Goal: Complete application form

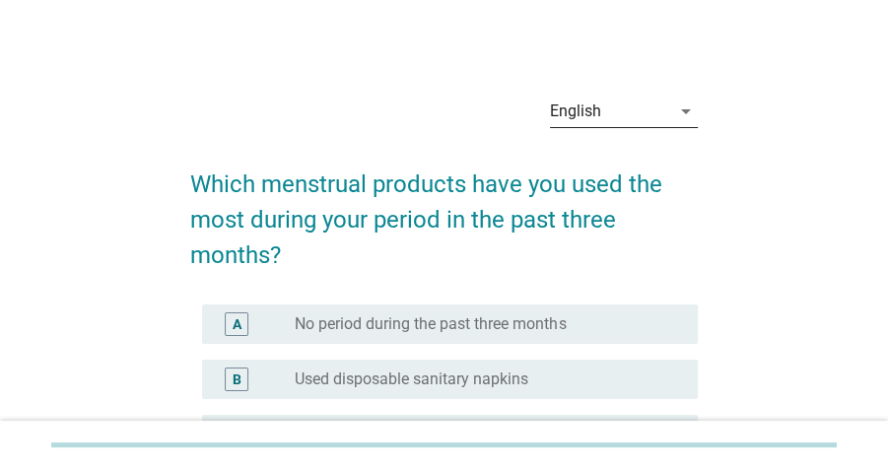
click at [661, 109] on div "English" at bounding box center [610, 112] width 120 height 32
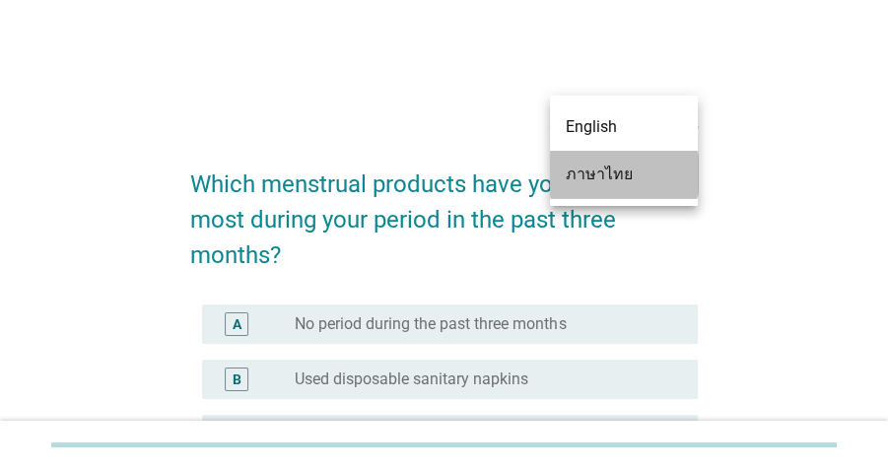
click at [618, 175] on div "ภาษาไทย" at bounding box center [624, 175] width 116 height 24
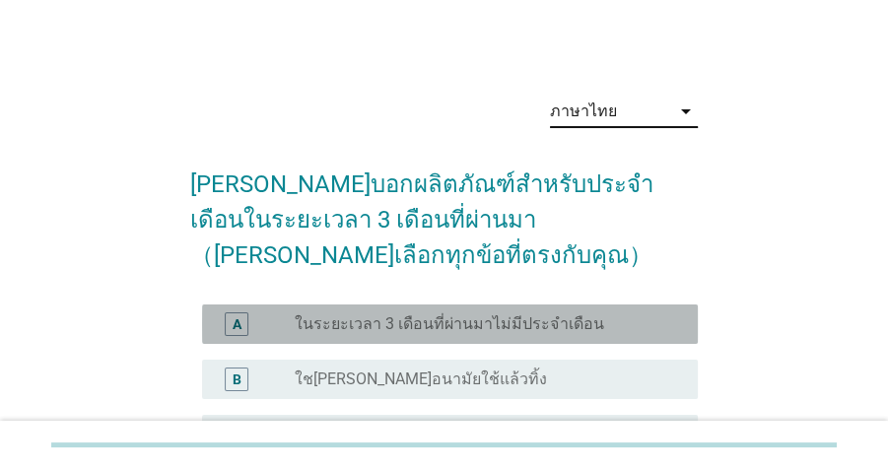
click at [531, 315] on label "ในระยะเวลา 3 เดือนที่ผ่านมาไม่มีประจำเดือน" at bounding box center [449, 325] width 309 height 20
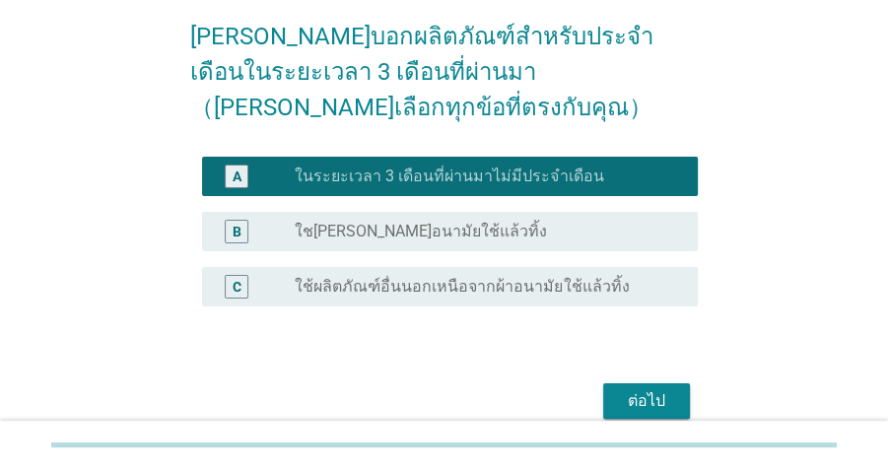
scroll to position [194, 0]
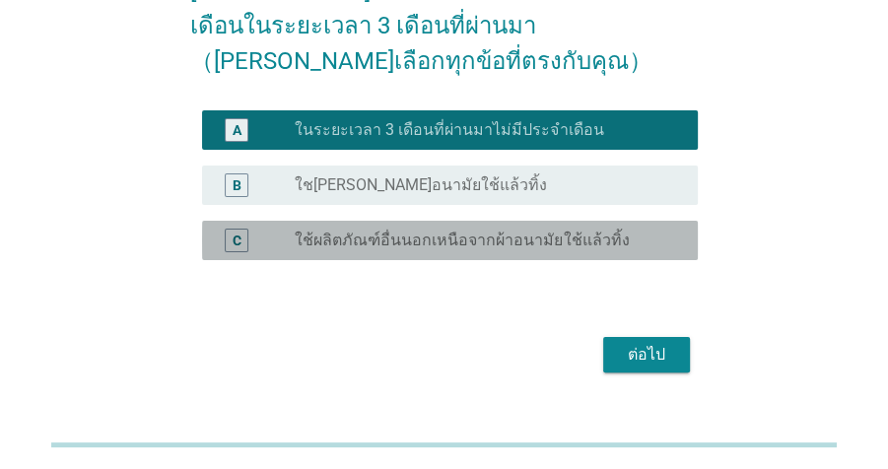
click at [449, 231] on label "ใช้ผลิตภัณฑ์อื่นนอกเหนือจากผ้าอนามัยใช้แล้วทิ้ง" at bounding box center [462, 241] width 334 height 20
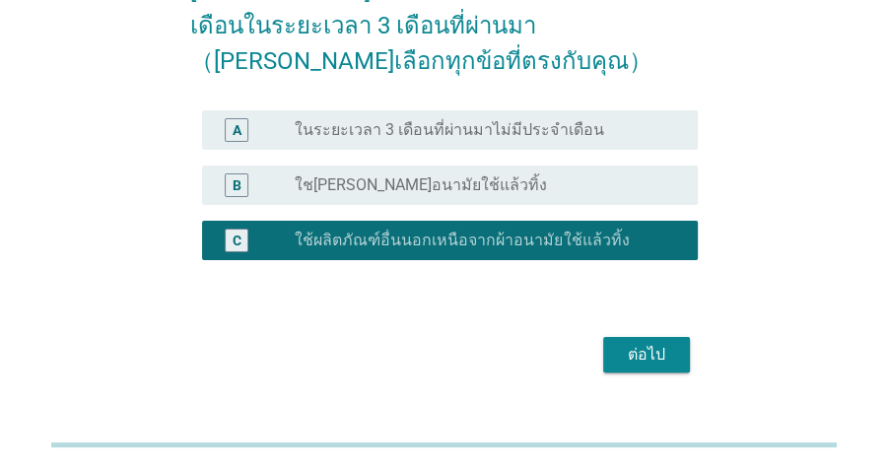
click at [550, 176] on div "radio_button_unchecked ใช[PERSON_NAME]อนามัยใช้แล้วทิ้ง" at bounding box center [481, 186] width 372 height 20
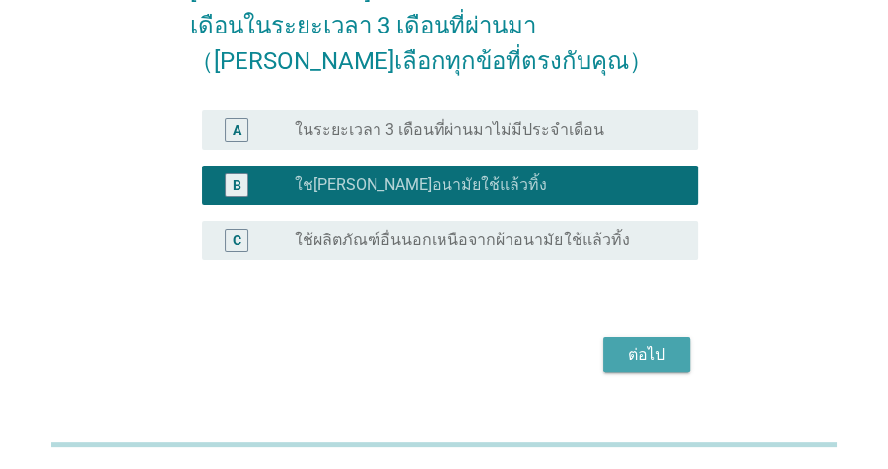
click at [639, 343] on div "ต่อไป" at bounding box center [646, 355] width 55 height 24
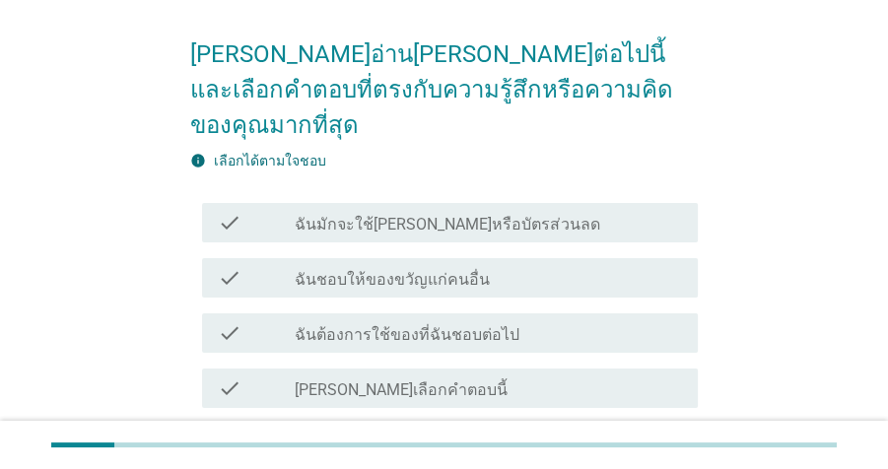
scroll to position [134, 0]
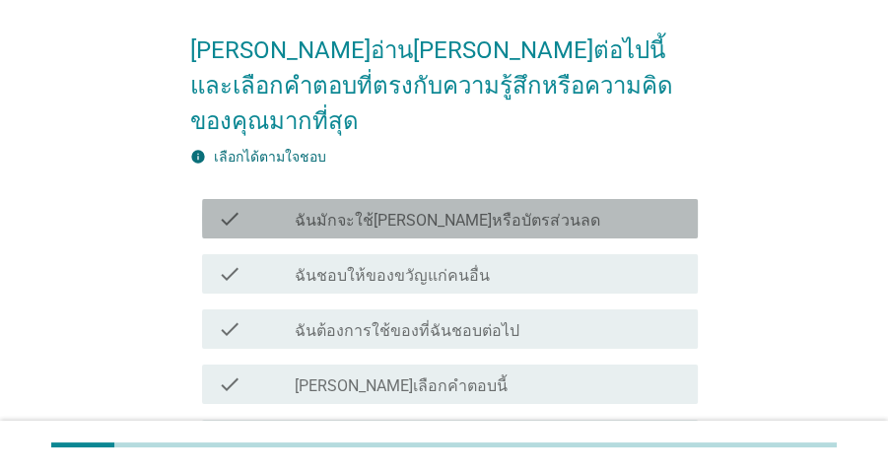
click at [518, 207] on div "check_box_outline_blank ฉันมักจะใช้[PERSON_NAME]หรือบัตรส่วนลด" at bounding box center [489, 219] width 388 height 24
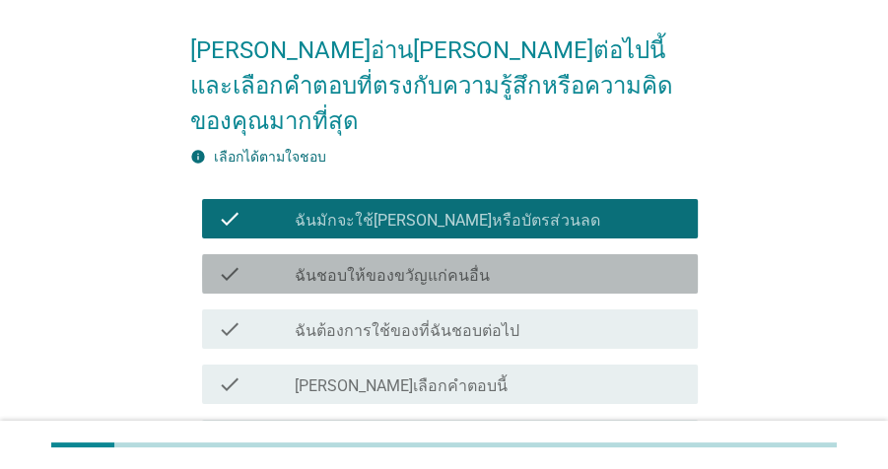
click at [509, 262] on div "check_box_outline_blank ฉันชอบให้ของขวัญแก่คนอื่น" at bounding box center [489, 274] width 388 height 24
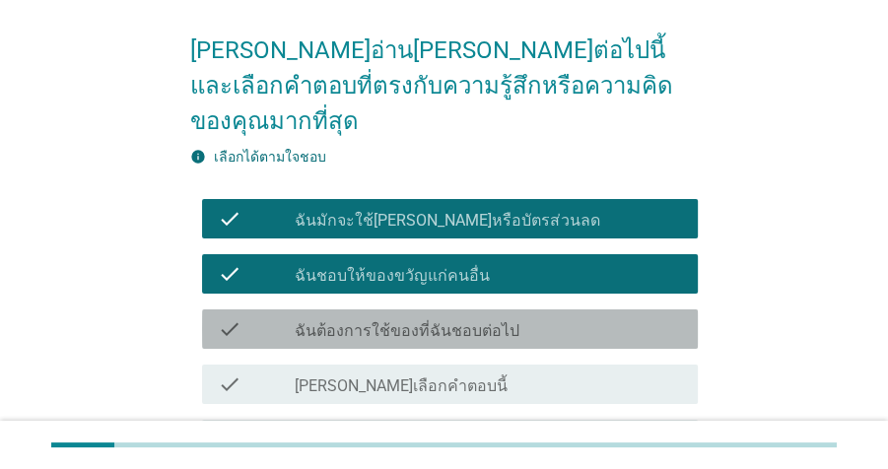
click at [525, 318] on div "check_box_outline_blank ฉันต้องการใช้ของที่ฉันชอบต่อไป" at bounding box center [489, 330] width 388 height 24
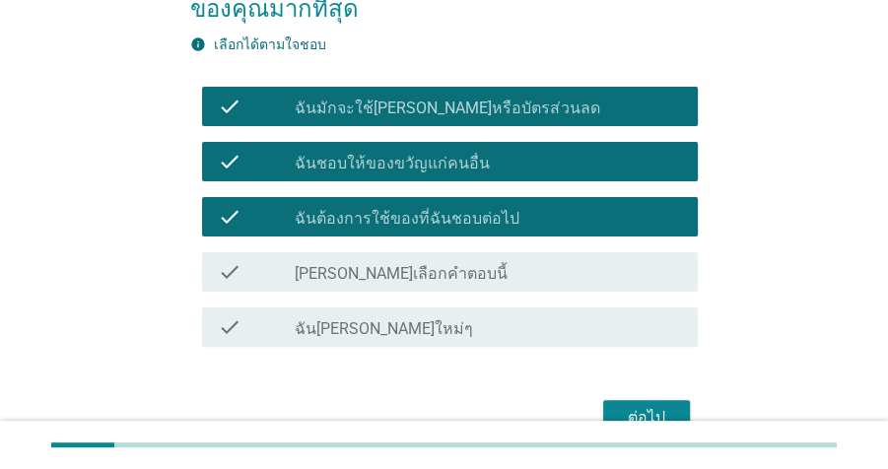
scroll to position [266, 0]
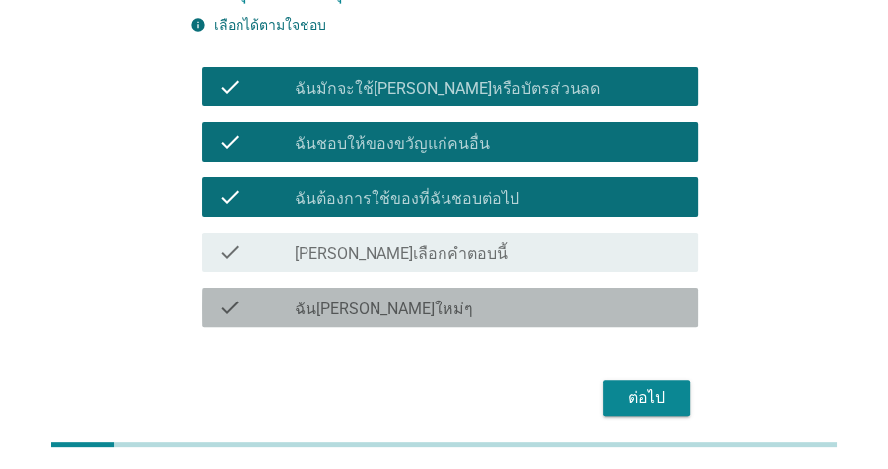
click at [647, 288] on div "check check_box_outline_blank ฉัน[PERSON_NAME]ใหม่ๆ" at bounding box center [450, 307] width 496 height 39
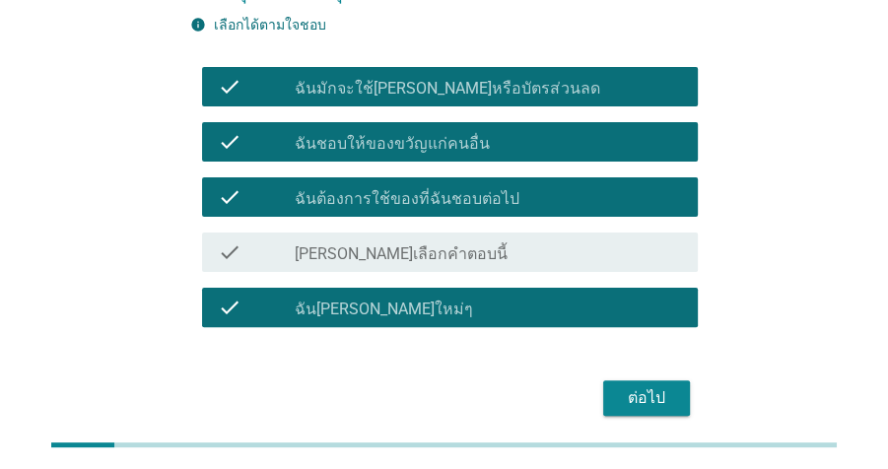
click at [666, 387] on div "ต่อไป" at bounding box center [646, 399] width 55 height 24
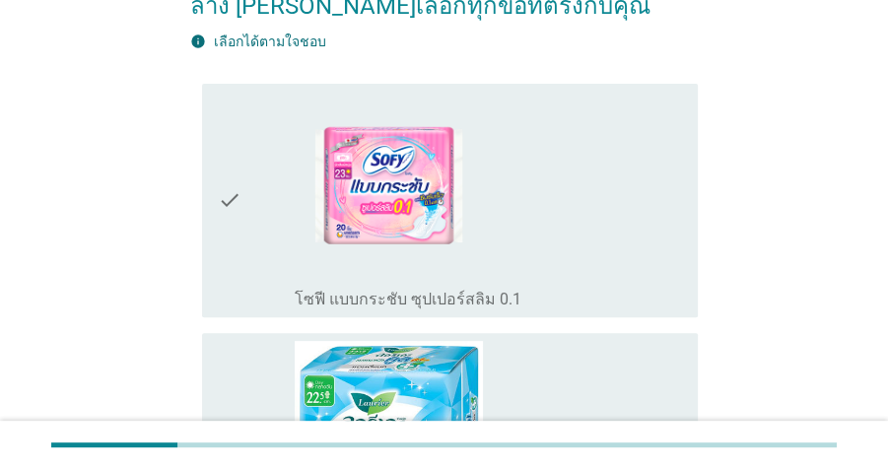
scroll to position [291, 0]
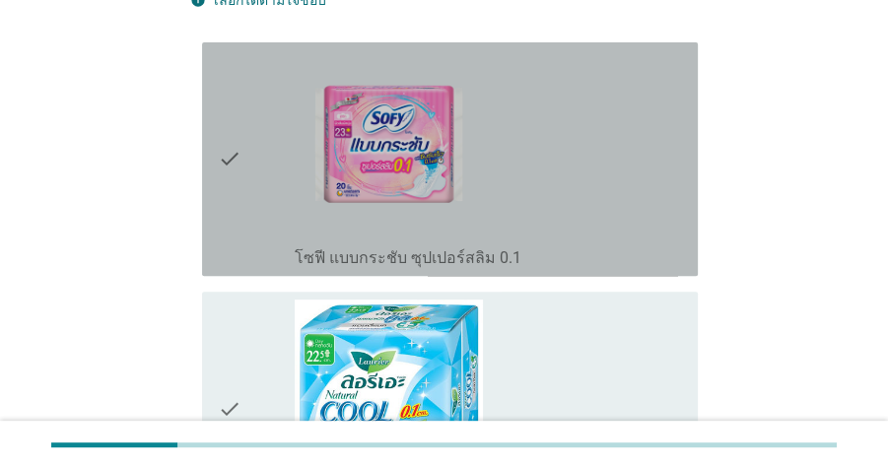
click at [634, 107] on div "check_box_outline_blank โซฟี แบบกระชับ ซุปเปอร์สลิม 0.1" at bounding box center [489, 159] width 388 height 218
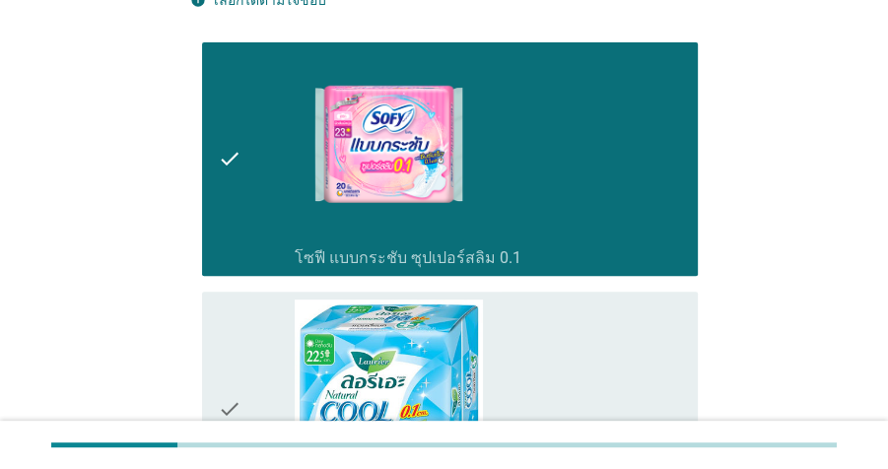
click at [657, 308] on div "check_box_outline_blank [PERSON_NAME]เอะ เนเชอรัล แอนตี้แบค 0.1" at bounding box center [489, 409] width 388 height 218
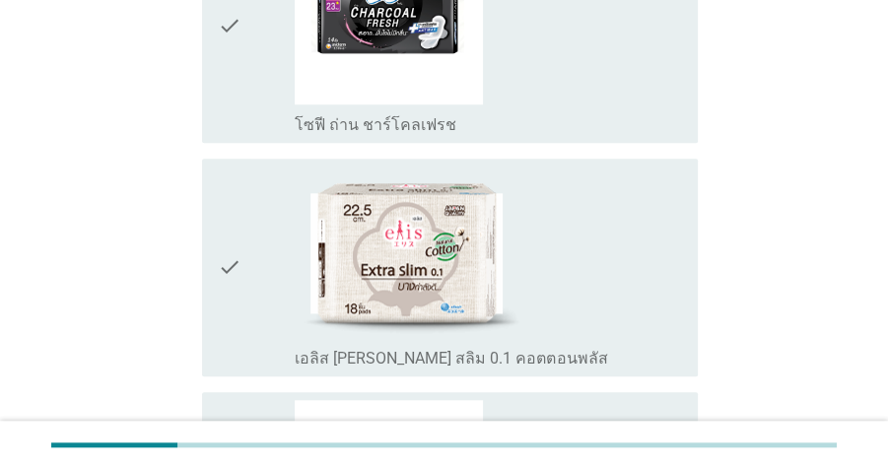
scroll to position [931, 0]
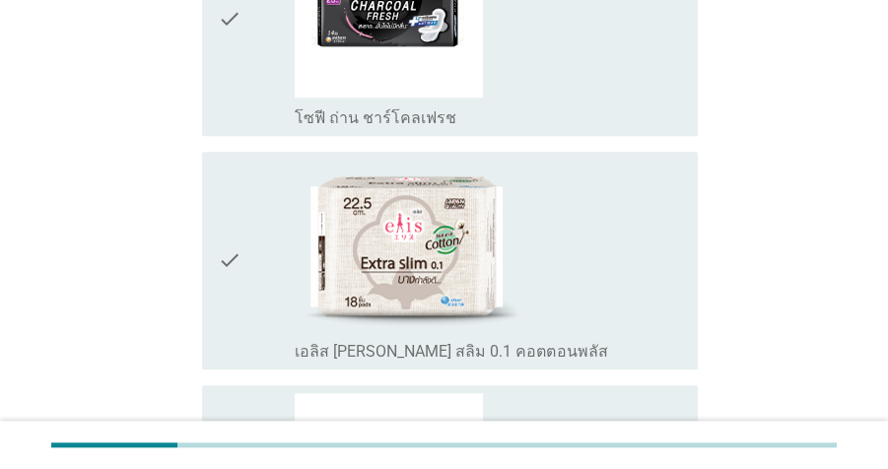
click at [662, 226] on div "check_box_outline_blank เอลิส [PERSON_NAME] สลิม 0.1 คอตตอนพลัส" at bounding box center [489, 261] width 388 height 202
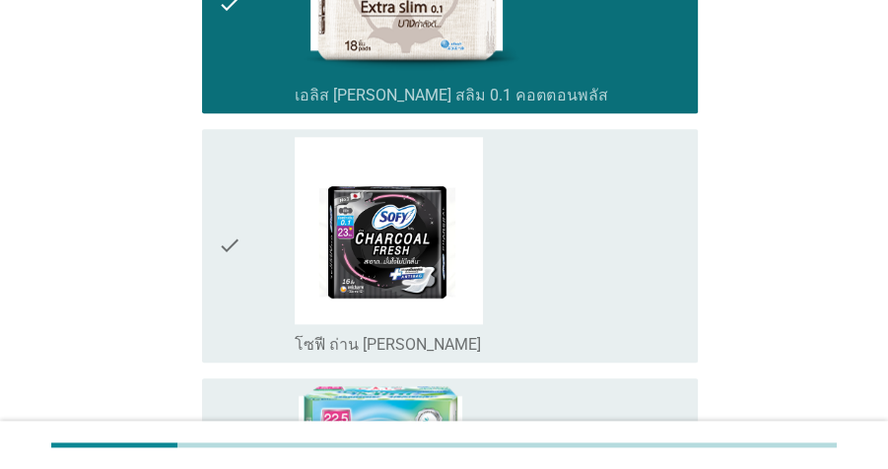
scroll to position [1336, 0]
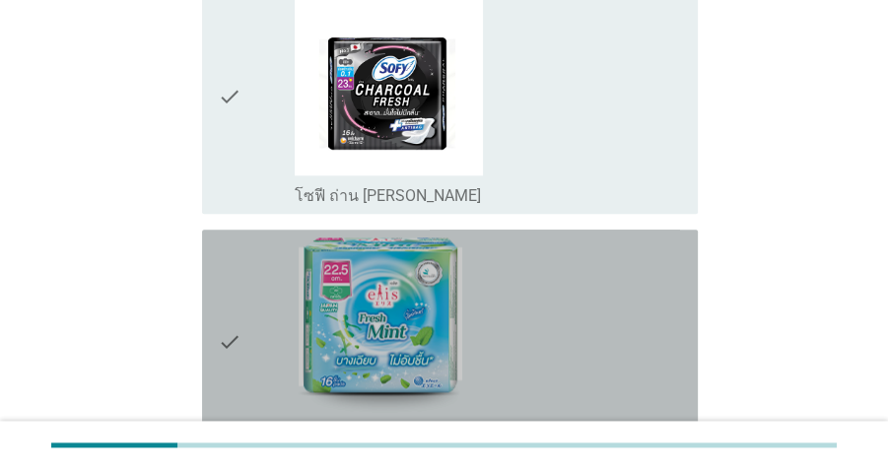
click at [631, 288] on div "check_box_outline_blank เอลิส เฟรชมินต์" at bounding box center [489, 342] width 388 height 209
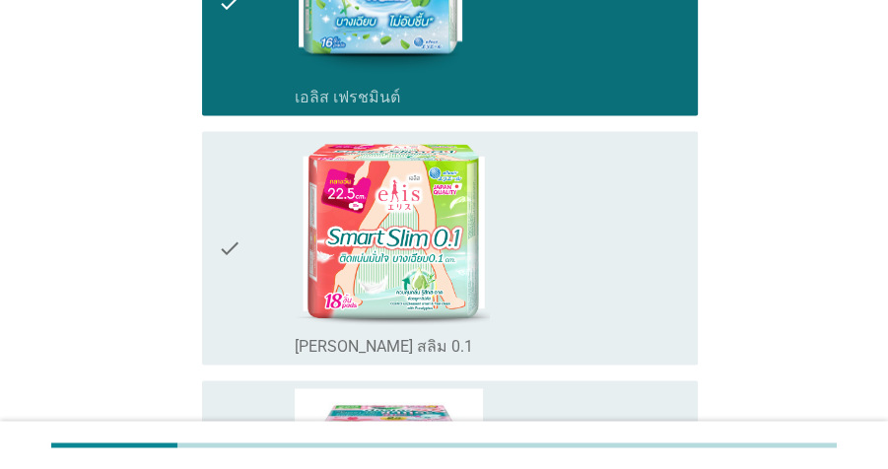
scroll to position [1682, 0]
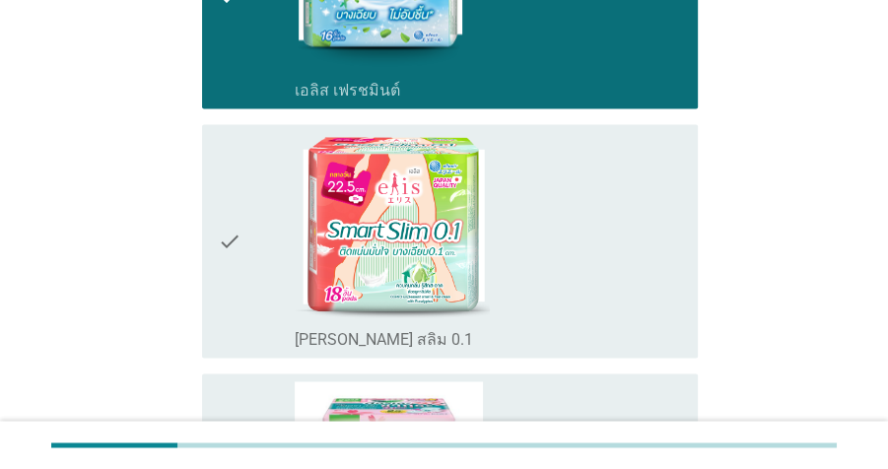
click at [635, 229] on div "check_box_outline_[PERSON_NAME] 0.1" at bounding box center [489, 241] width 388 height 218
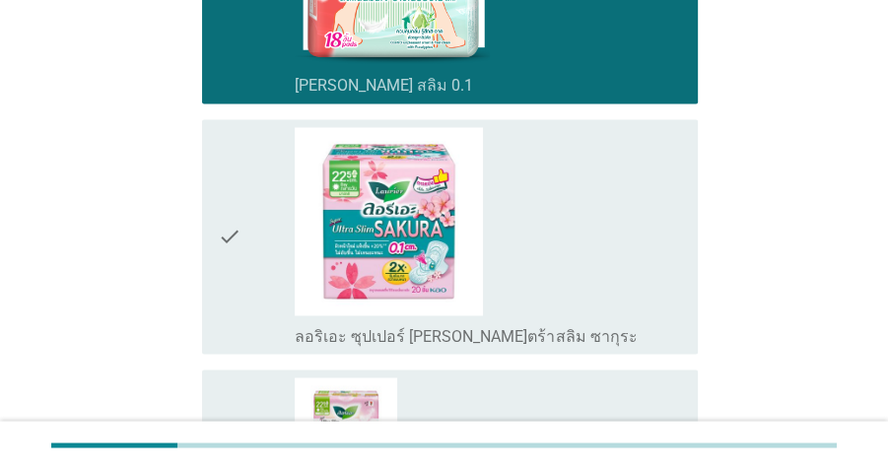
scroll to position [1952, 0]
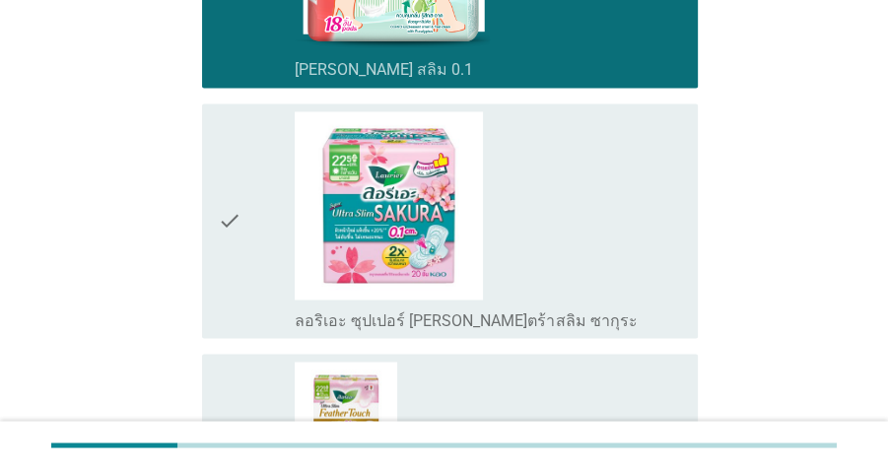
click at [600, 205] on div "check_box_outline_blank ลอริเอะ ซุปเปอร์ [PERSON_NAME]ตร้าสลิม ซากุระ" at bounding box center [489, 220] width 388 height 218
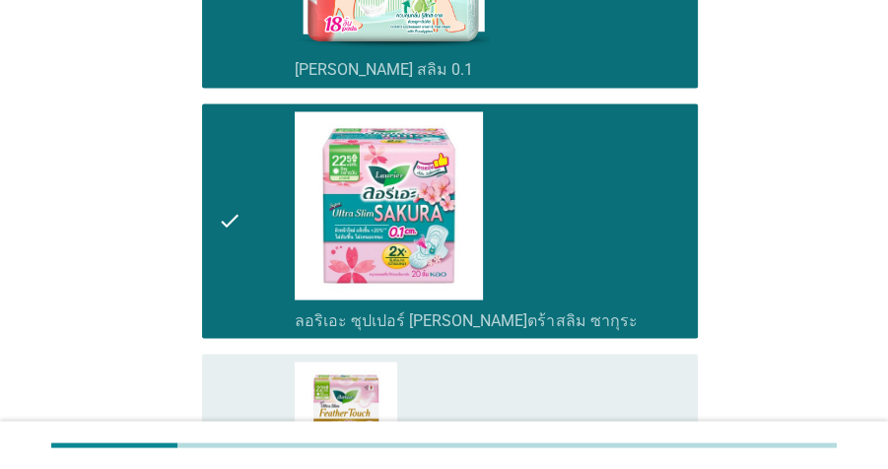
click at [676, 369] on div "check_box_outline_blank [PERSON_NAME][PERSON_NAME]เปอร์ [PERSON_NAME]ตร้า สลิม …" at bounding box center [489, 438] width 388 height 153
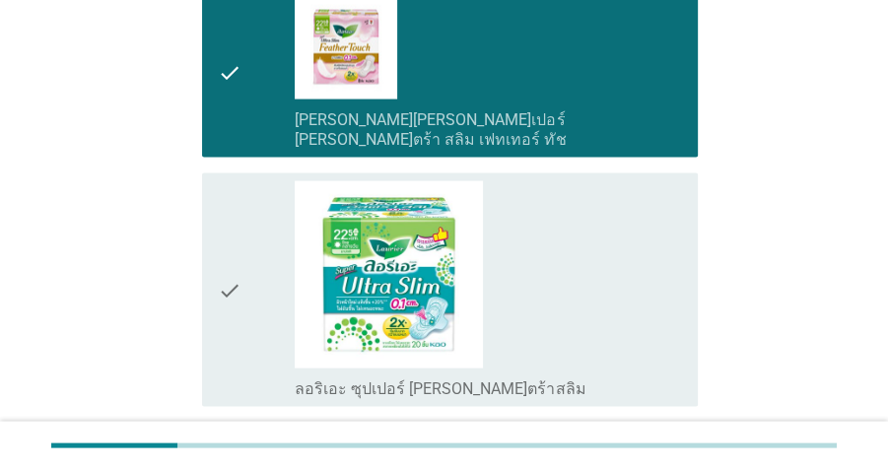
scroll to position [2321, 0]
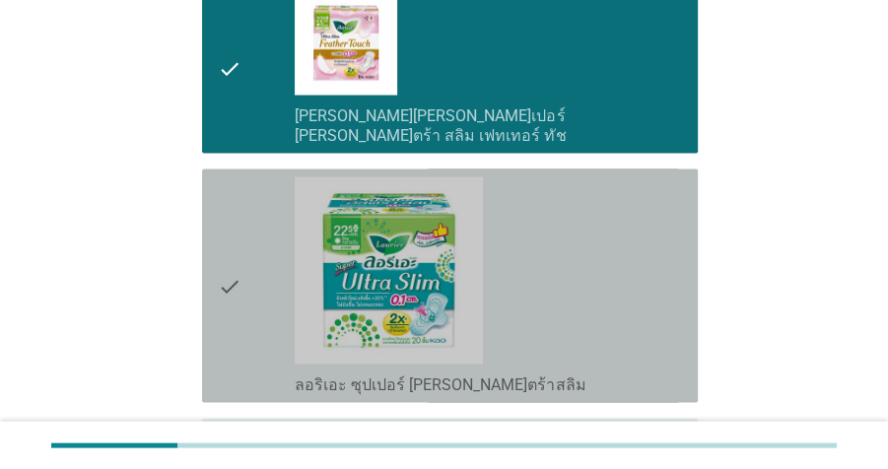
click at [650, 266] on div "check_box_outline_blank ลอริเอะ ซุปเปอร์ [PERSON_NAME]ตร้าสลิม" at bounding box center [489, 286] width 388 height 218
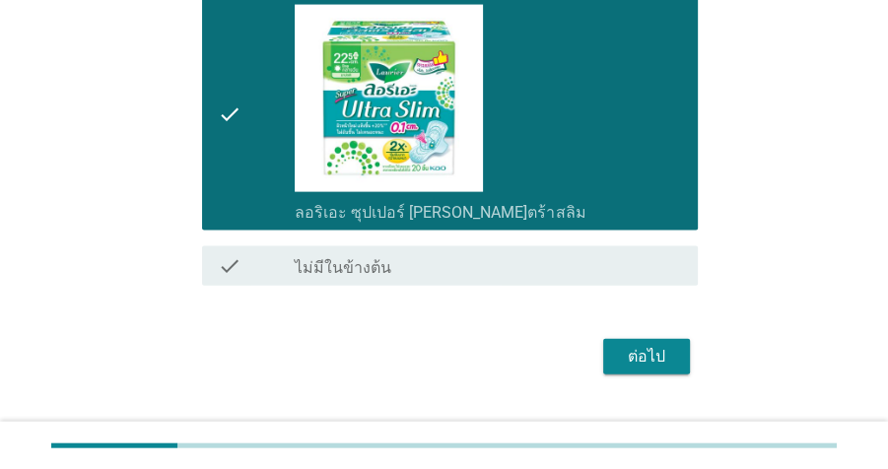
scroll to position [2507, 0]
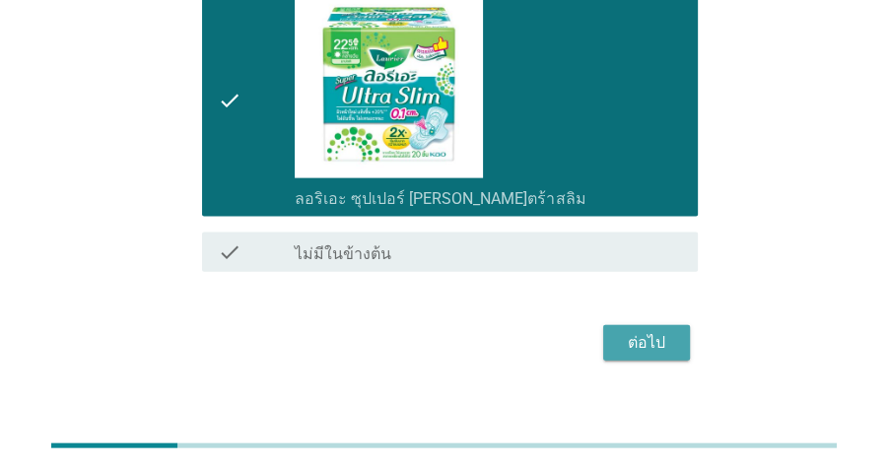
click at [656, 331] on div "ต่อไป" at bounding box center [646, 343] width 55 height 24
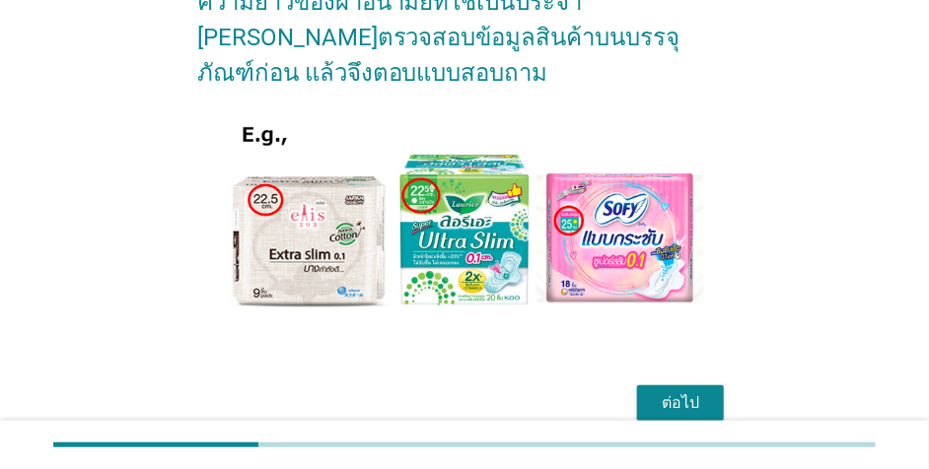
scroll to position [338, 0]
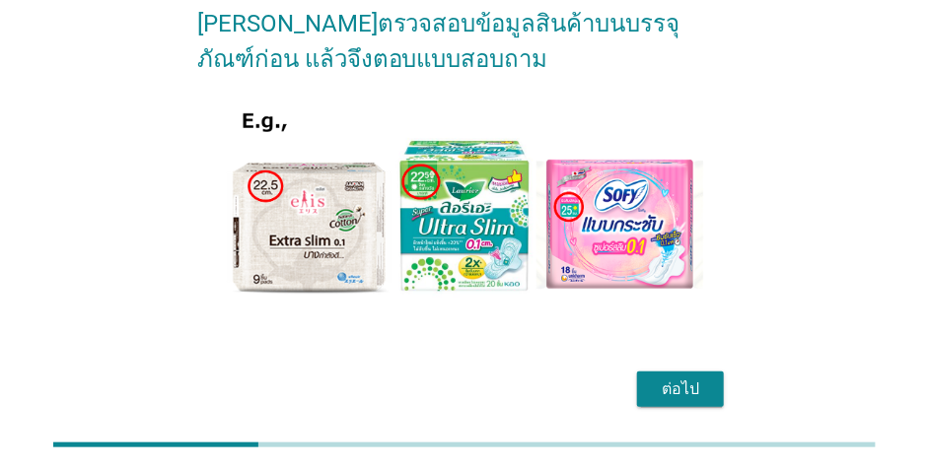
click at [666, 378] on div "ต่อไป" at bounding box center [680, 390] width 55 height 24
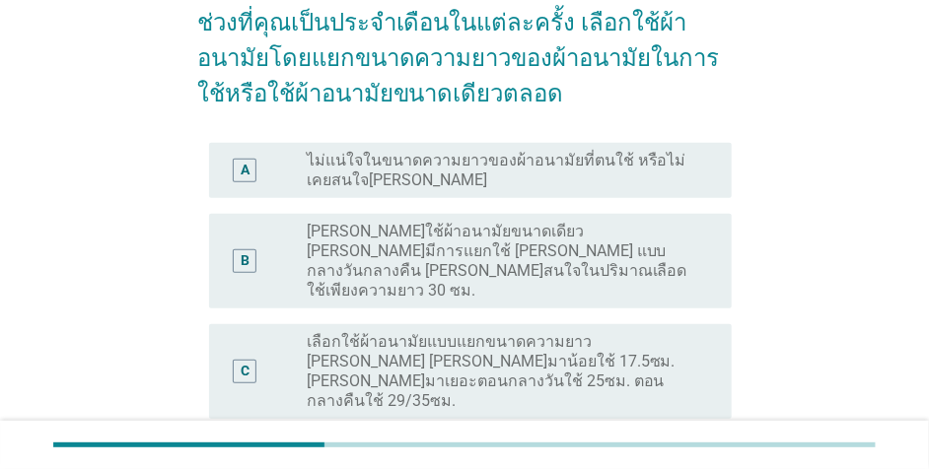
scroll to position [169, 0]
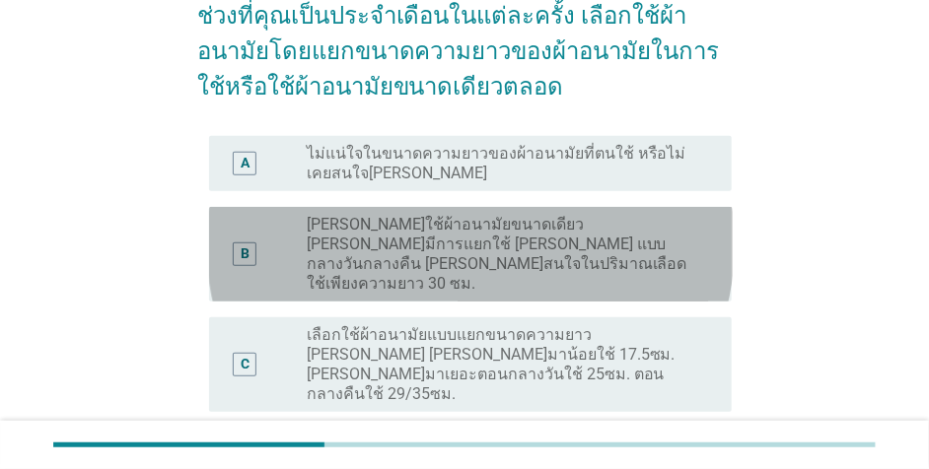
click at [616, 248] on label "[PERSON_NAME]ใช้ผ้าอนามัยขนาดเดียว [PERSON_NAME]มีการแยกใช้ [PERSON_NAME] แบบกล…" at bounding box center [504, 254] width 394 height 79
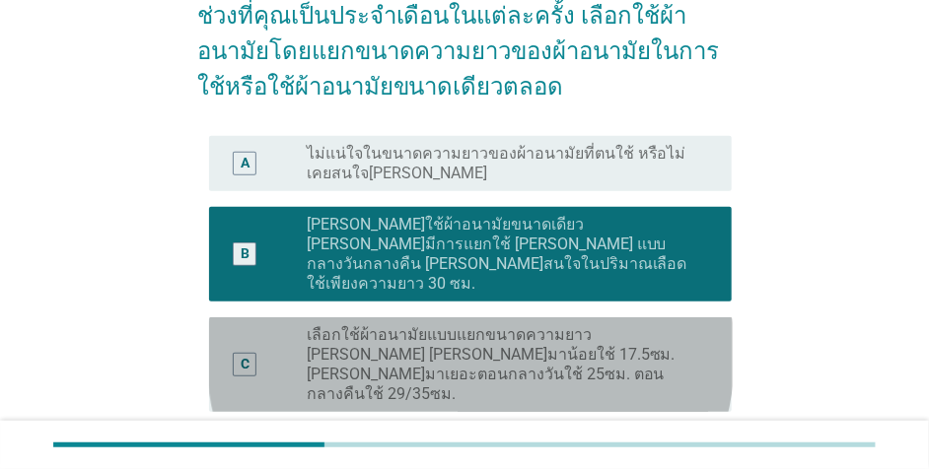
click at [634, 325] on label "เลือกใช้ผ้าอนามัยแบบแยกขนาดความยาว [PERSON_NAME] [PERSON_NAME]มาน้อยใช้ 17.5ซม.…" at bounding box center [504, 364] width 394 height 79
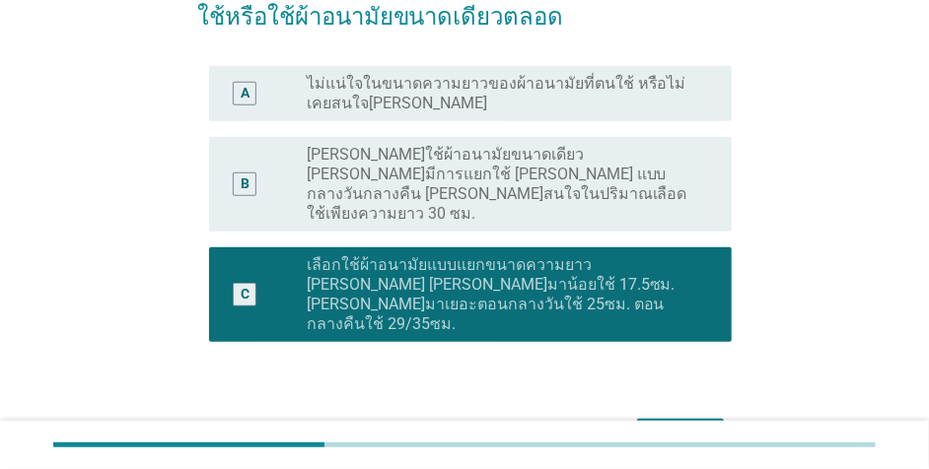
scroll to position [242, 0]
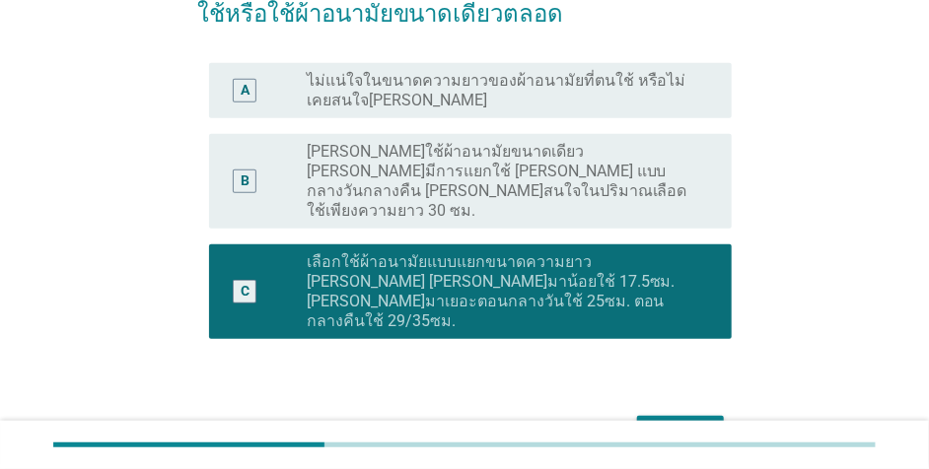
click at [647, 416] on button "ต่อไป" at bounding box center [680, 433] width 87 height 35
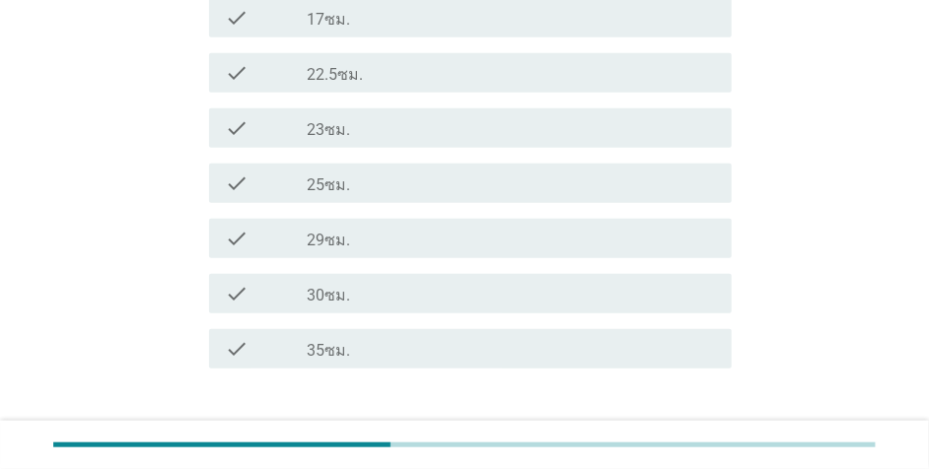
scroll to position [343, 0]
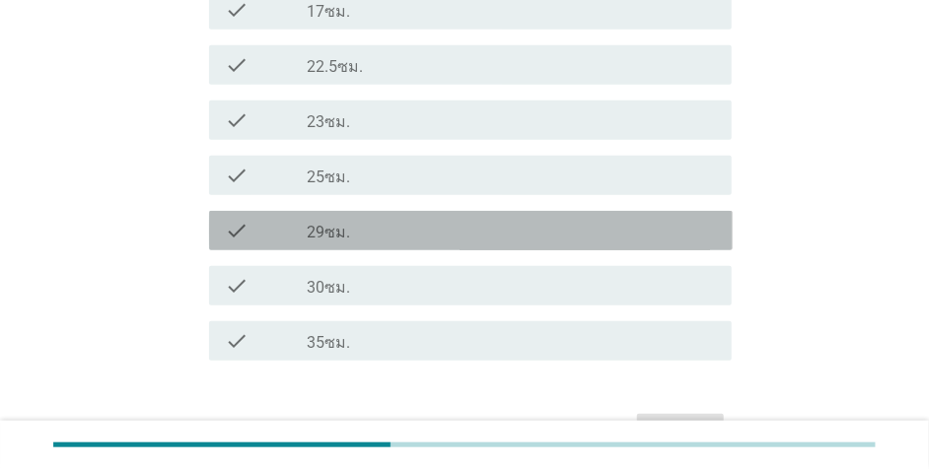
click at [447, 235] on div "check_box_outline_blank 29ซม." at bounding box center [512, 231] width 410 height 24
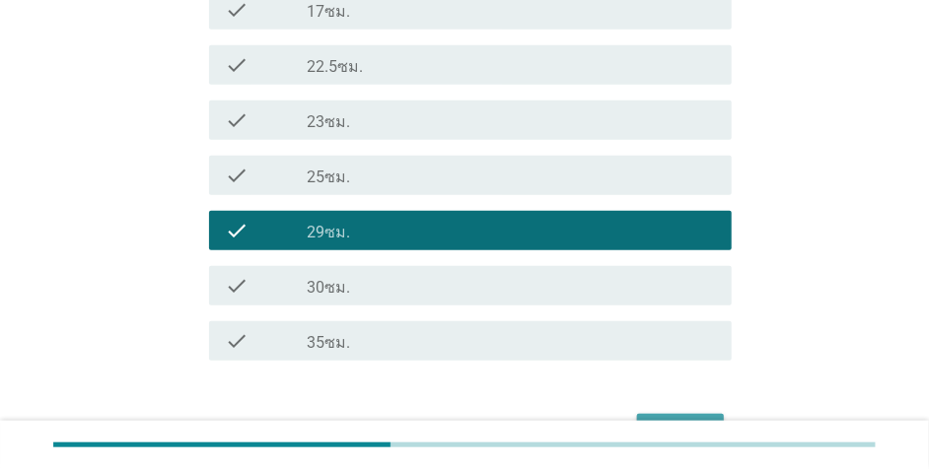
click at [672, 420] on div "ต่อไป" at bounding box center [680, 432] width 55 height 24
